Goal: Task Accomplishment & Management: Use online tool/utility

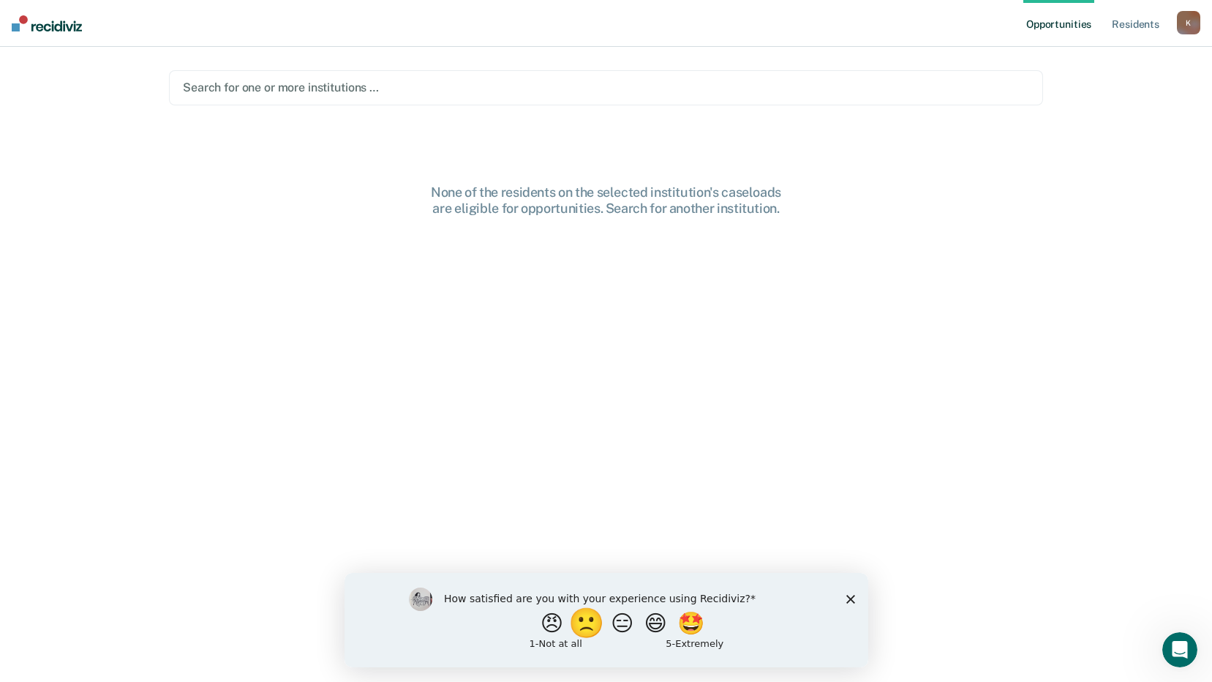
click at [579, 626] on button "🙁" at bounding box center [588, 622] width 40 height 29
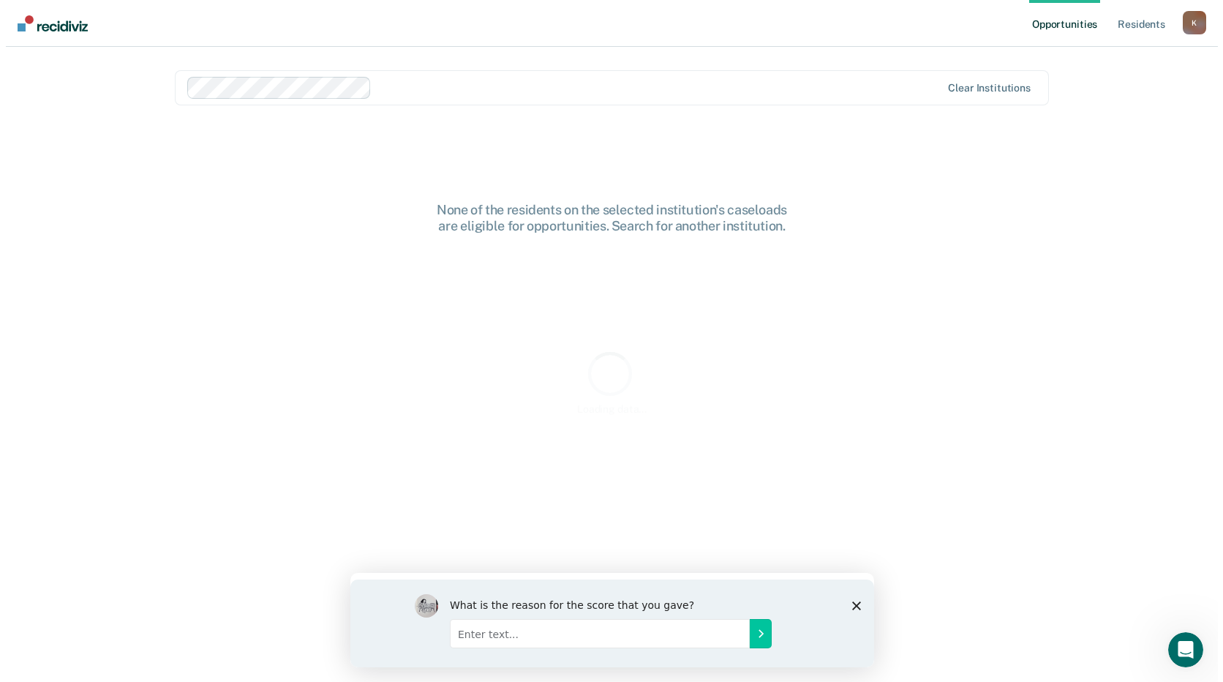
click at [845, 588] on div "What is the reason for the score that you gave?" at bounding box center [612, 623] width 524 height 88
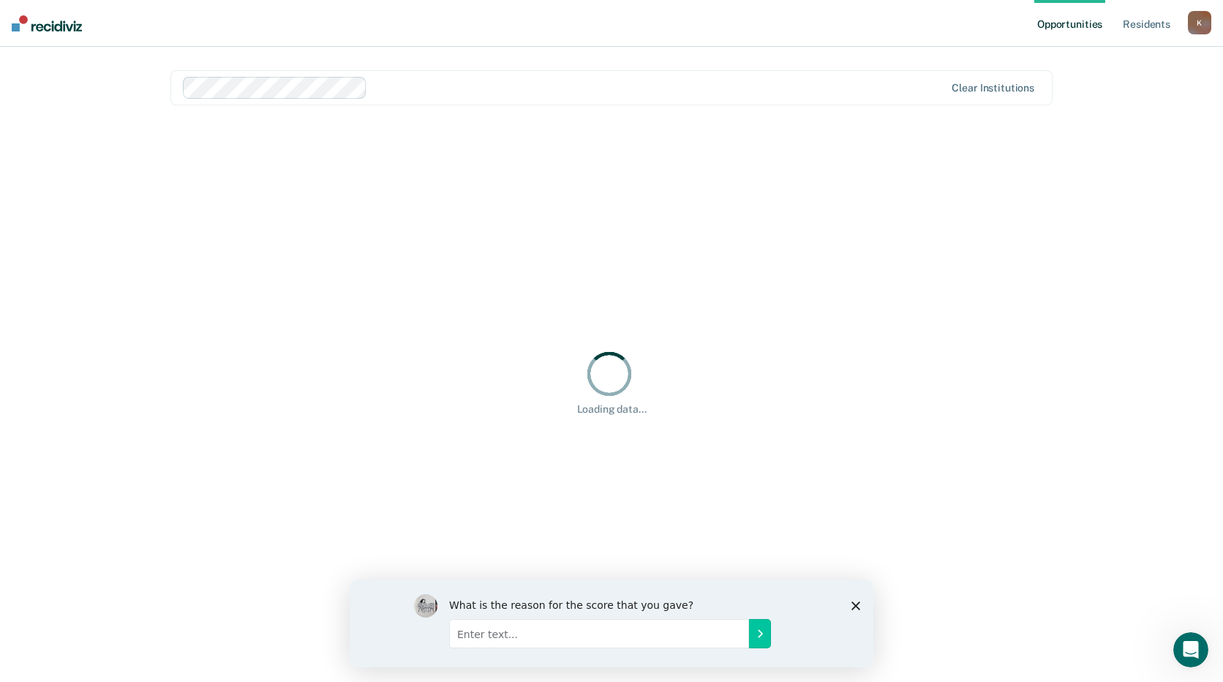
click at [851, 602] on div "What is the reason for the score that you gave?" at bounding box center [612, 623] width 524 height 88
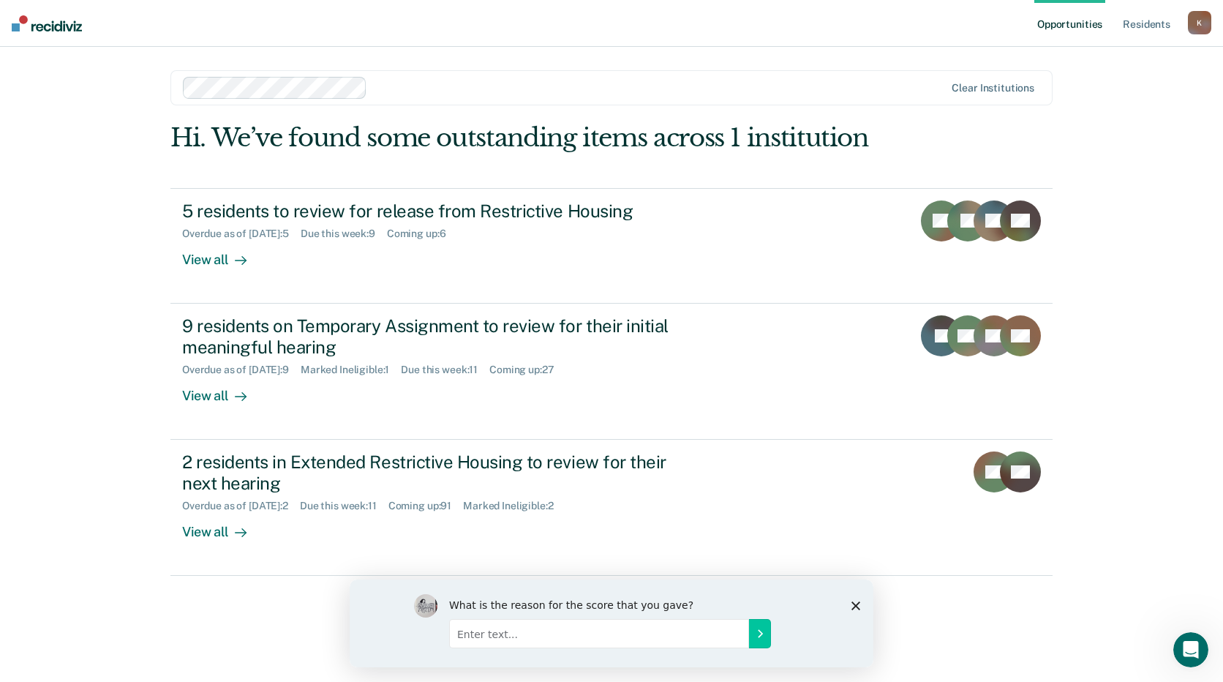
click at [667, 634] on input "Enter text..." at bounding box center [599, 632] width 300 height 29
click at [1150, 19] on link "Resident s" at bounding box center [1146, 23] width 53 height 47
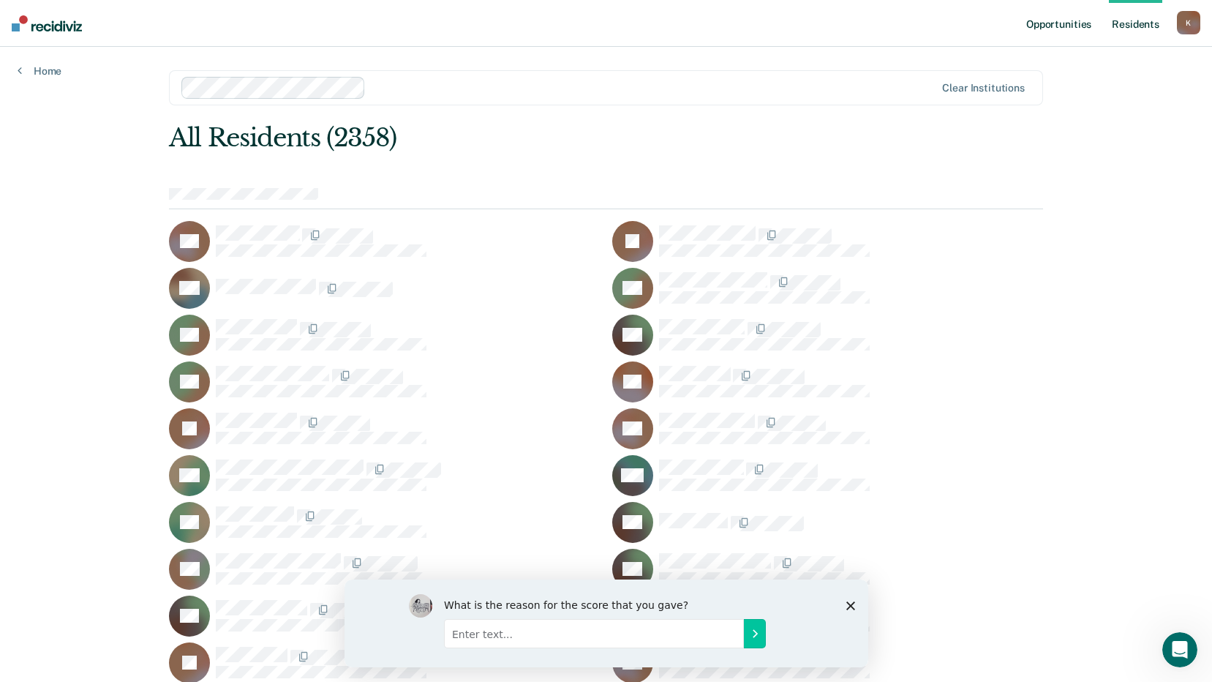
scroll to position [5370, 0]
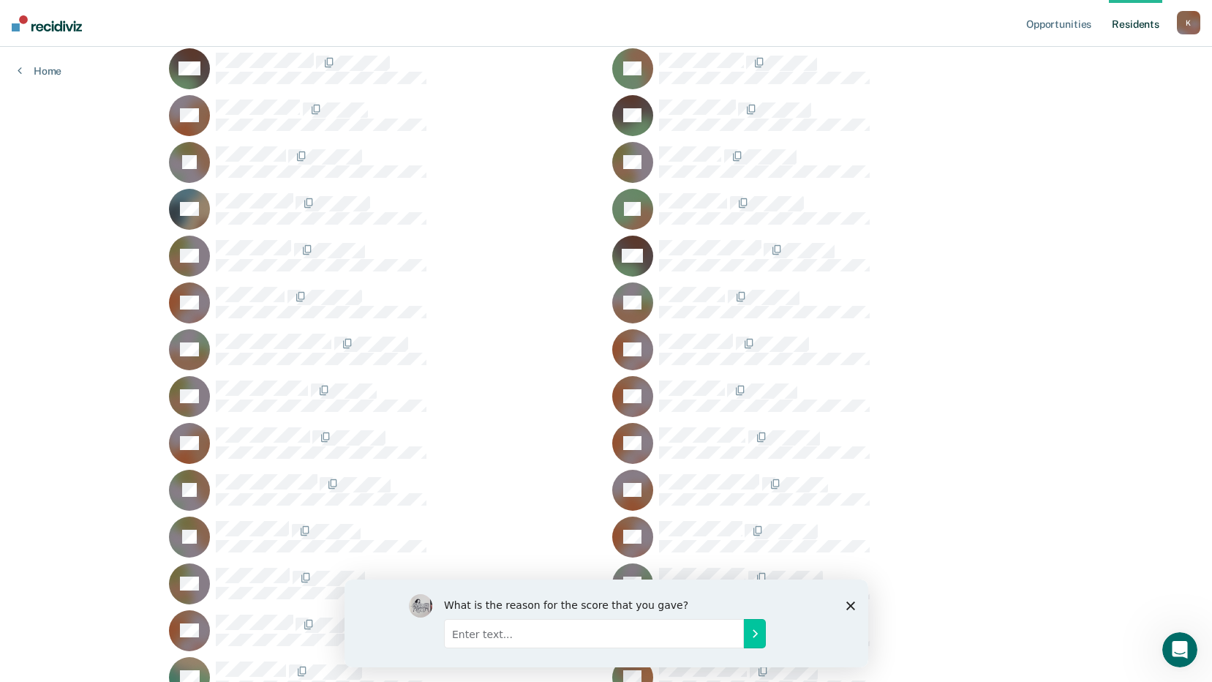
click at [849, 605] on polygon "Close survey" at bounding box center [850, 605] width 9 height 9
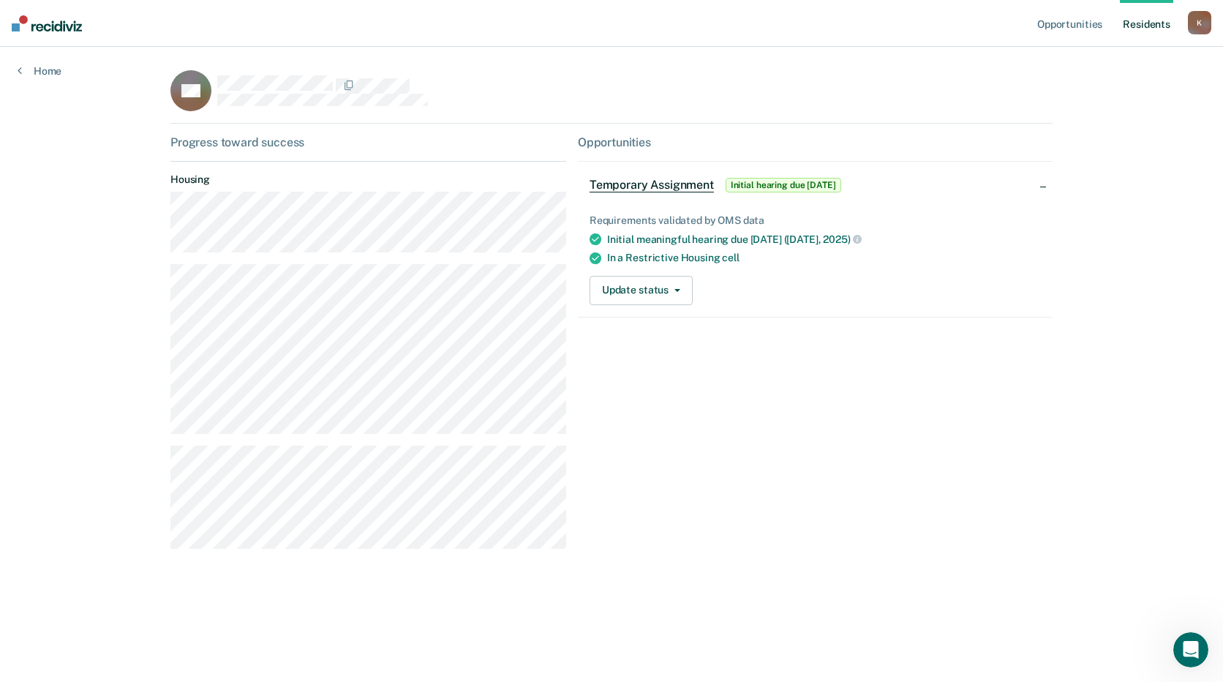
click at [737, 375] on div "Opportunities Temporary Assignment Initial hearing due [DATE] Requirements vali…" at bounding box center [815, 347] width 475 height 425
